Goal: Task Accomplishment & Management: Use online tool/utility

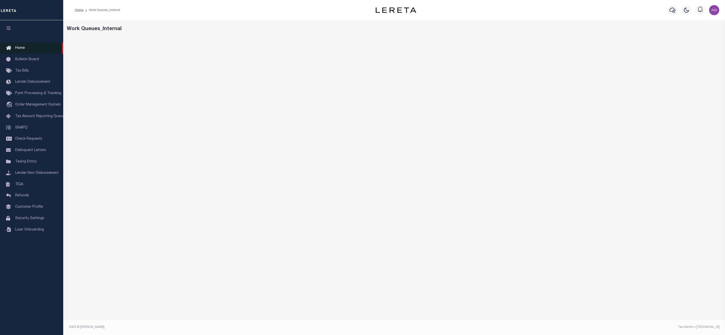
click at [27, 46] on link "Home" at bounding box center [31, 47] width 63 height 11
click at [28, 50] on link "Home" at bounding box center [31, 47] width 63 height 11
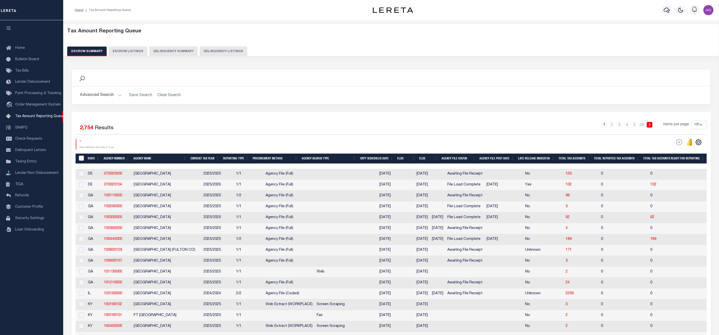
select select "100"
click at [689, 145] on icon "" at bounding box center [689, 142] width 2 height 5
click at [181, 52] on button "Delinquency Summary" at bounding box center [173, 51] width 48 height 10
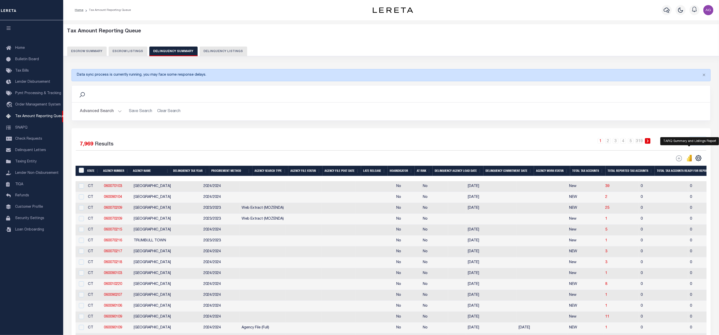
click at [691, 160] on icon "" at bounding box center [691, 158] width 2 height 7
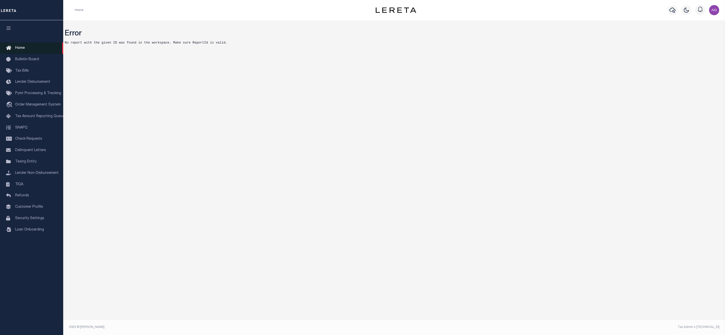
click at [29, 53] on link "Home" at bounding box center [31, 47] width 63 height 11
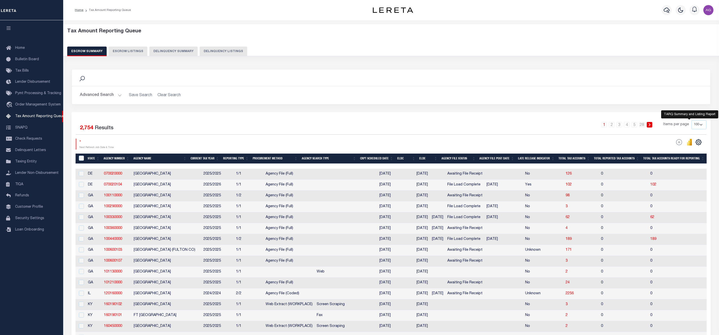
select select "100"
click at [33, 48] on link "Home" at bounding box center [31, 47] width 63 height 11
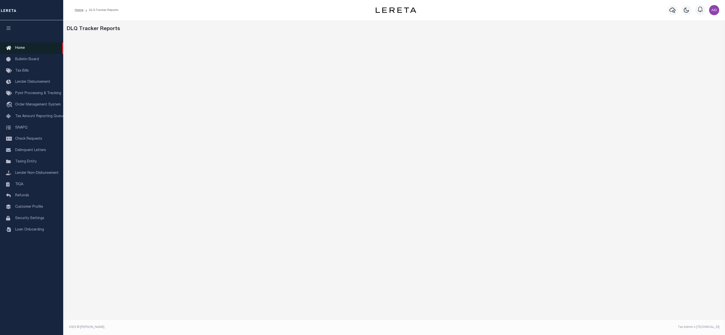
click at [24, 50] on span "Home" at bounding box center [20, 48] width 10 height 4
click at [27, 47] on link "Home" at bounding box center [31, 47] width 63 height 11
click at [33, 115] on span "Tax Amount Reporting Queue" at bounding box center [39, 116] width 49 height 4
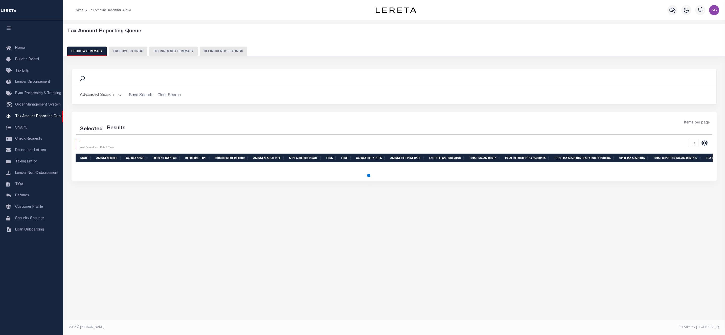
click at [176, 50] on button "Delinquency Summary" at bounding box center [173, 51] width 48 height 10
select select
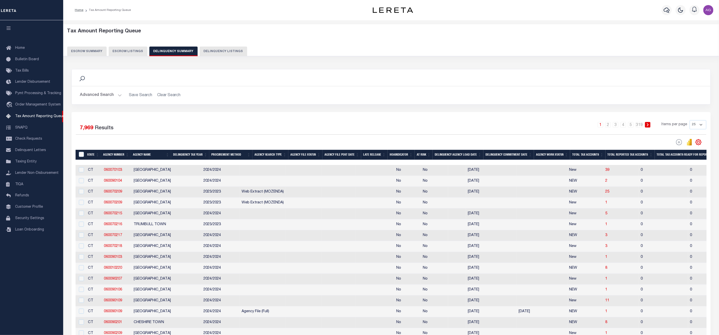
click at [96, 96] on button "Advanced Search" at bounding box center [101, 95] width 42 height 10
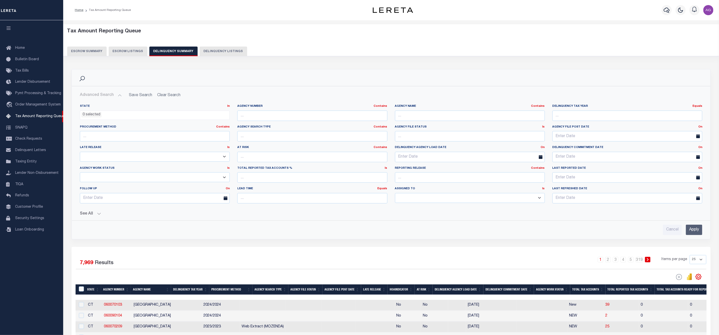
click at [97, 214] on button "See All" at bounding box center [391, 213] width 622 height 5
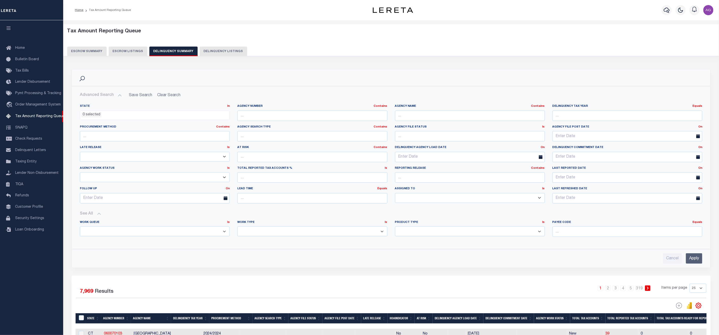
click at [263, 234] on select "Annual Delinquency Back Search Payment Status Check DTRACK" at bounding box center [312, 231] width 150 height 10
select select "AnnualDelinquency"
click at [237, 228] on select "Annual Delinquency Back Search Payment Status Check DTRACK" at bounding box center [312, 231] width 150 height 10
click at [701, 256] on div "Cancel Apply" at bounding box center [391, 256] width 631 height 14
click at [701, 256] on input "Apply" at bounding box center [694, 258] width 16 height 10
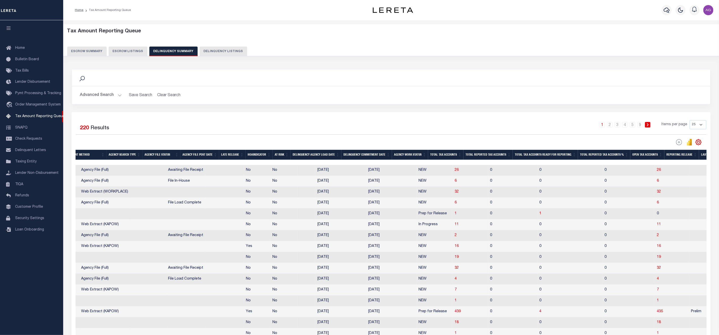
click at [454, 155] on th "Total Tax Accounts" at bounding box center [445, 155] width 35 height 10
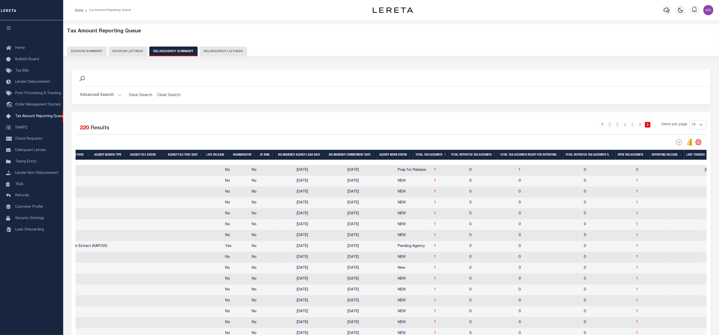
click at [454, 155] on th "Total Reported Tax Accounts" at bounding box center [473, 155] width 49 height 10
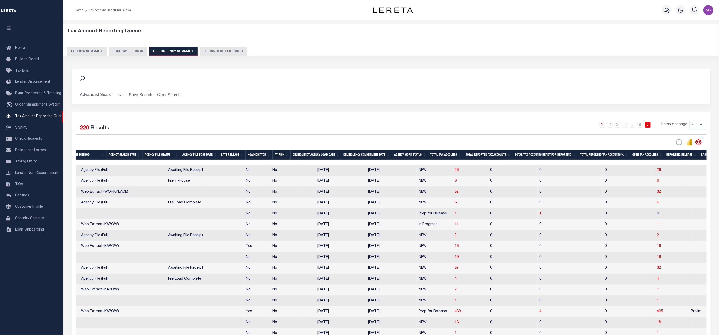
click at [448, 155] on th "Total Tax Accounts" at bounding box center [445, 155] width 35 height 10
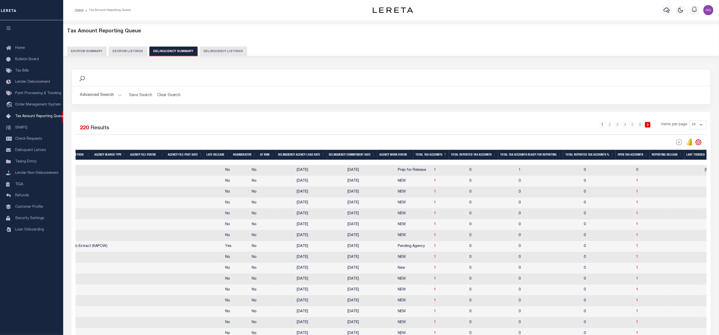
click at [448, 155] on th "Total Tax Accounts" at bounding box center [430, 155] width 35 height 10
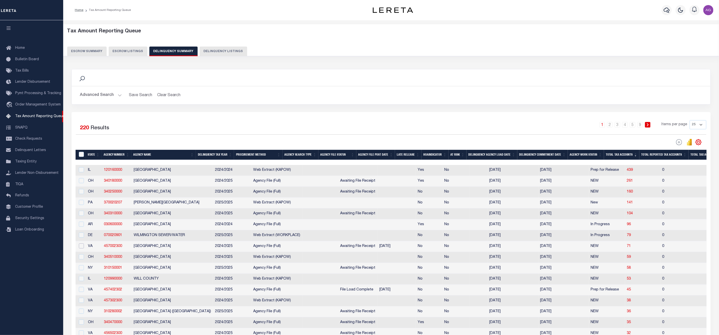
click at [82, 248] on input "checkbox" at bounding box center [81, 245] width 5 height 5
checkbox input "true"
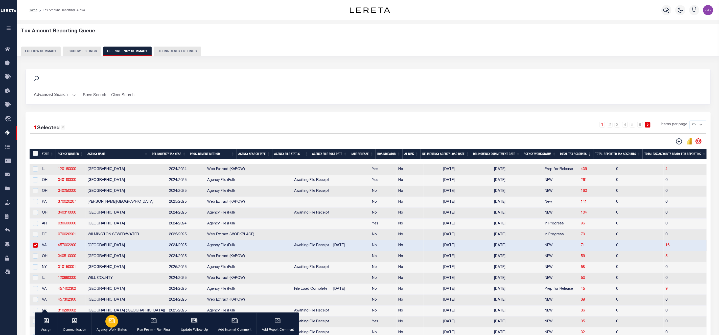
click at [113, 322] on icon "button" at bounding box center [111, 320] width 7 height 7
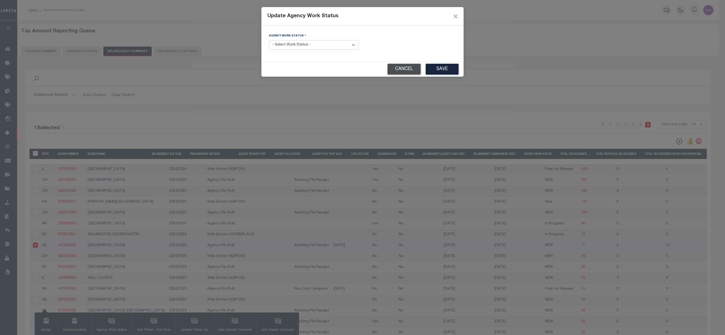
click at [398, 74] on button "Cancel" at bounding box center [403, 69] width 33 height 11
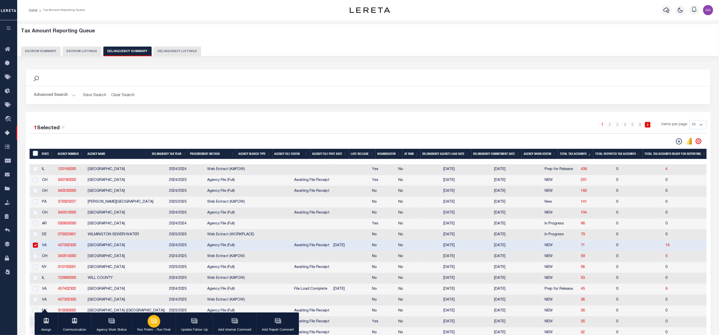
click at [148, 323] on div "button" at bounding box center [154, 321] width 13 height 13
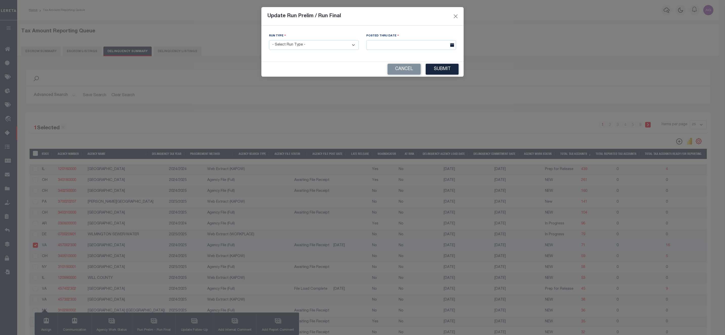
click at [318, 46] on select "- Select Run Type - Prelim Run Final Run" at bounding box center [314, 45] width 90 height 10
select select "P"
click at [269, 40] on select "- Select Run Type - Prelim Run Final Run" at bounding box center [314, 45] width 90 height 10
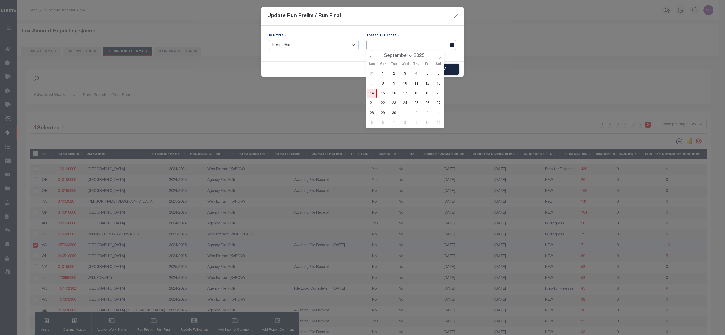
click at [381, 49] on input "text" at bounding box center [411, 45] width 90 height 10
click at [368, 96] on span "14" at bounding box center [372, 93] width 10 height 10
type input "09/14/2025"
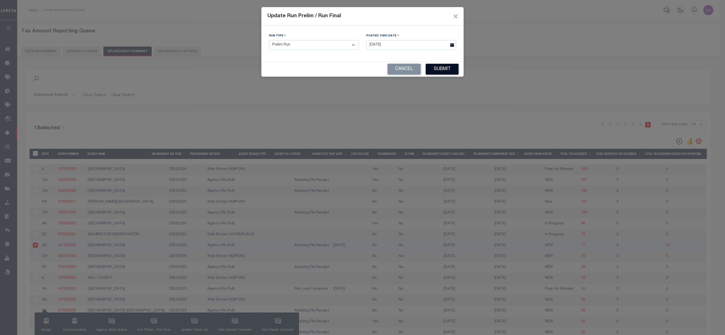
click at [451, 70] on button "Submit" at bounding box center [442, 69] width 33 height 11
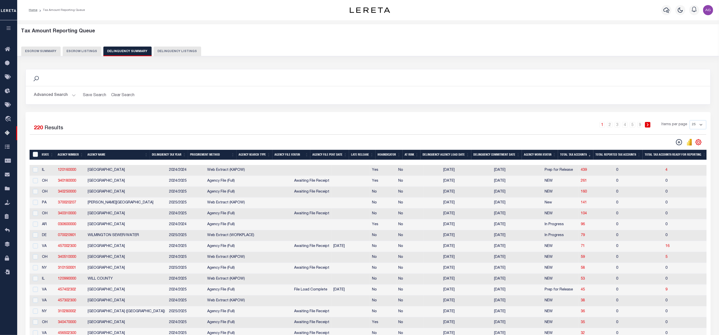
click at [204, 73] on div "Search" at bounding box center [368, 77] width 685 height 17
click at [688, 141] on icon "" at bounding box center [690, 142] width 6 height 7
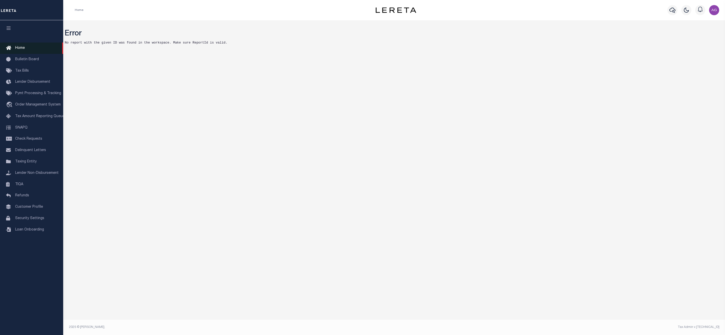
click at [28, 46] on link "Home" at bounding box center [31, 47] width 63 height 11
click at [31, 116] on span "Tax Amount Reporting Queue" at bounding box center [39, 116] width 49 height 4
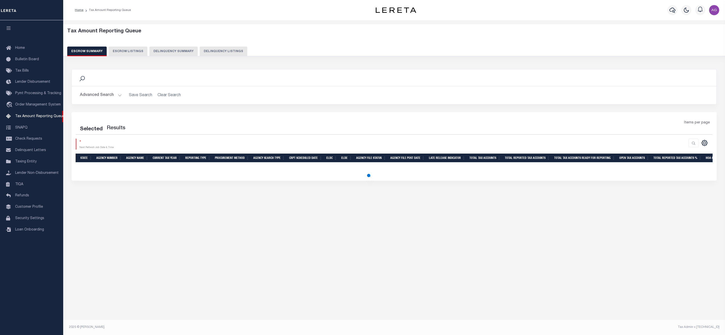
select select "100"
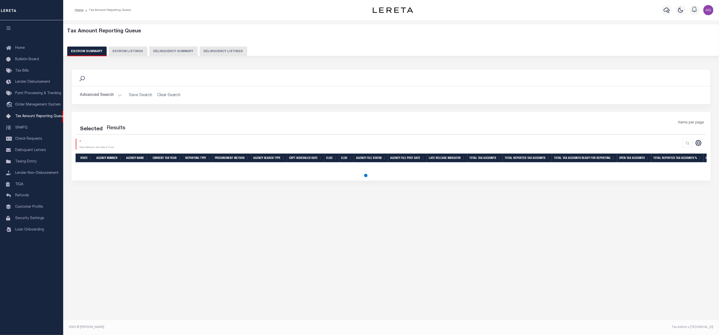
select select "100"
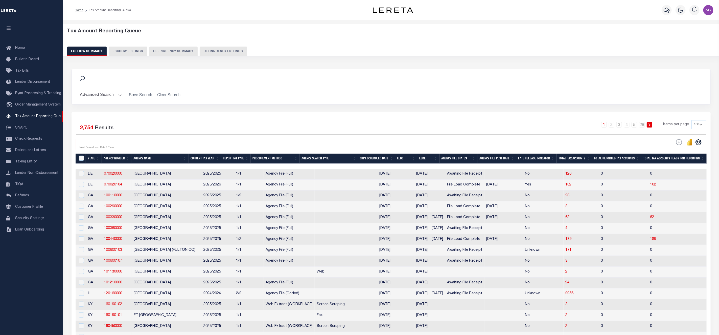
click at [165, 49] on button "Delinquency Summary" at bounding box center [173, 51] width 48 height 10
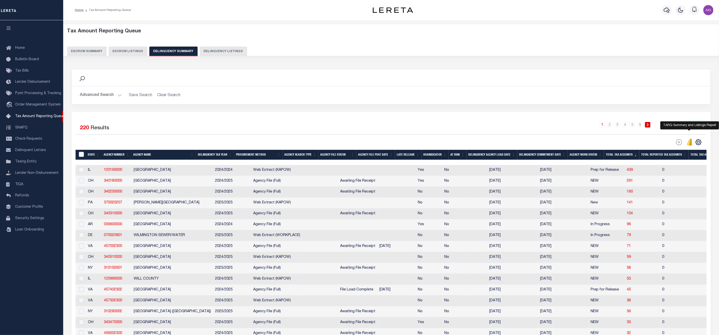
click at [689, 142] on icon "" at bounding box center [690, 142] width 6 height 7
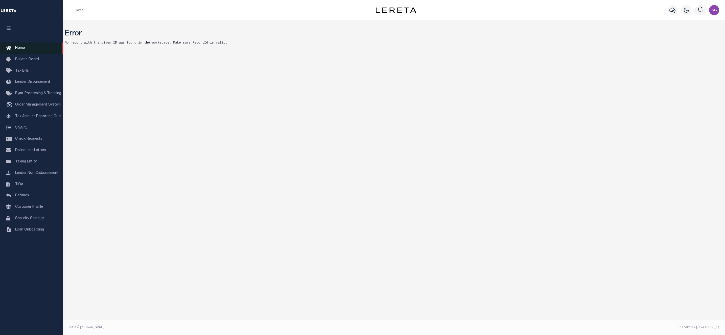
click at [28, 50] on link "Home" at bounding box center [31, 47] width 63 height 11
